Goal: Check status: Check status

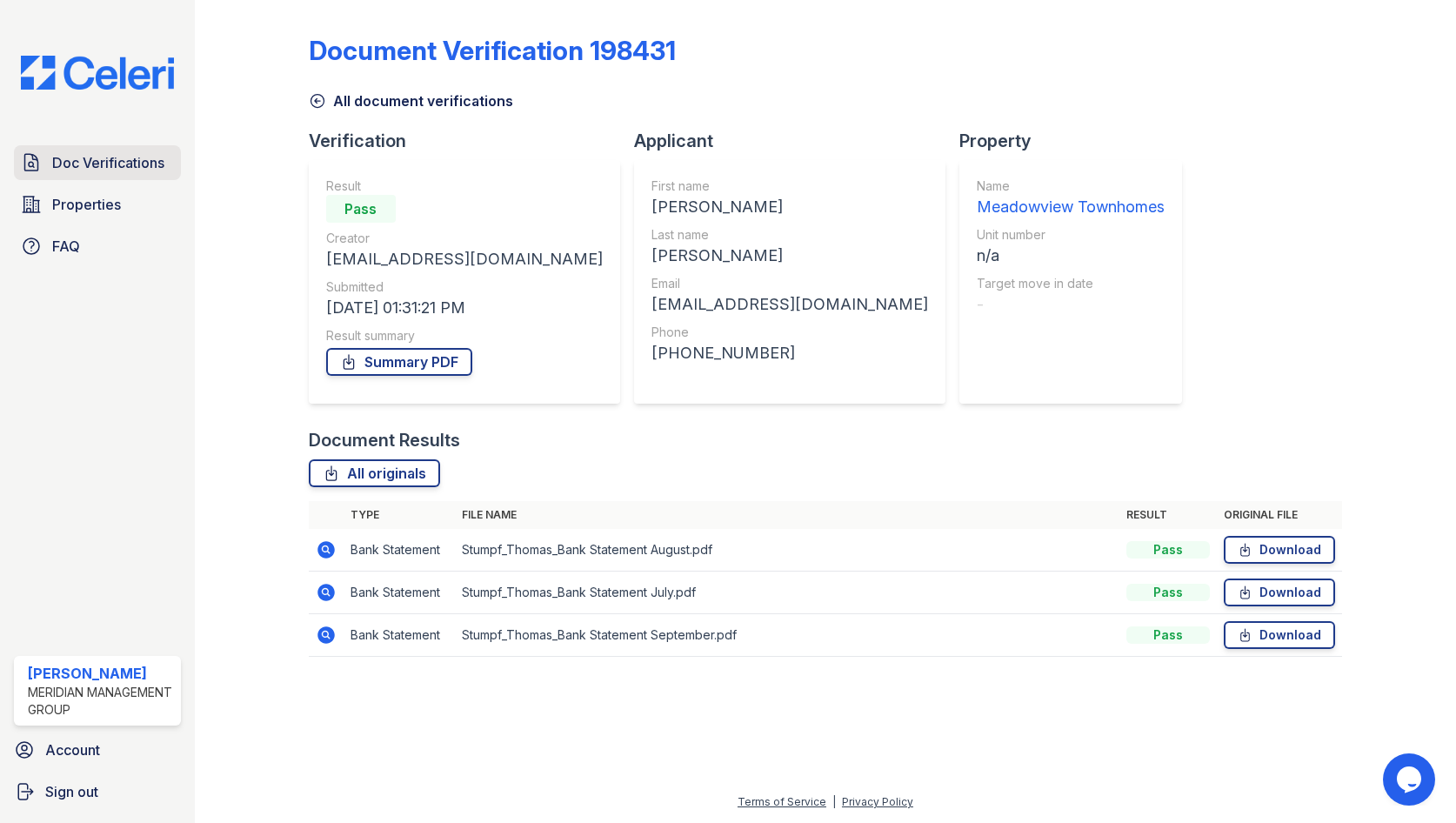
click at [93, 178] on link "Doc Verifications" at bounding box center [97, 163] width 167 height 35
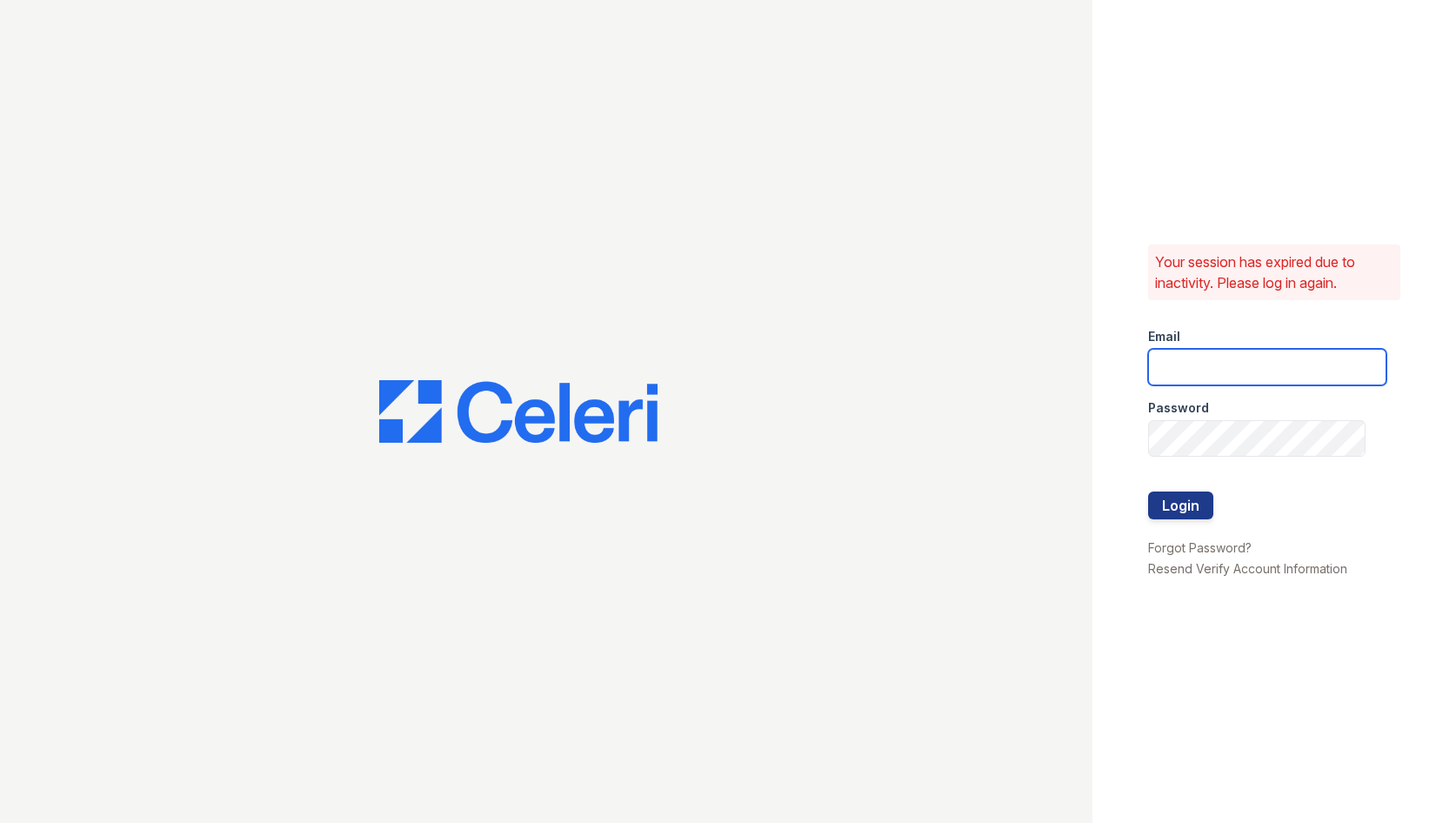
type input "[EMAIL_ADDRESS][DOMAIN_NAME]"
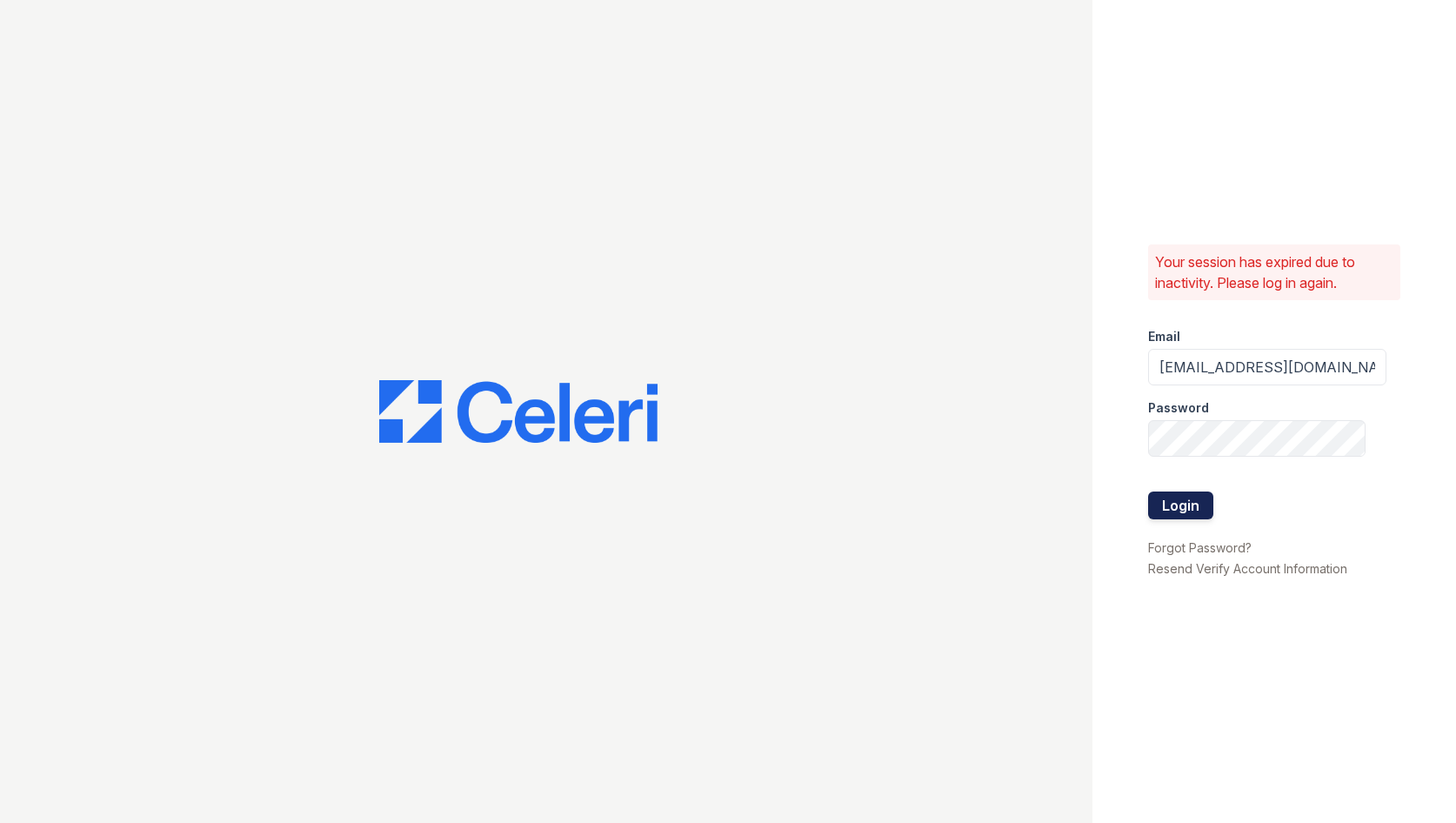
click at [1172, 508] on button "Login" at bounding box center [1180, 505] width 65 height 28
